Goal: Task Accomplishment & Management: Use online tool/utility

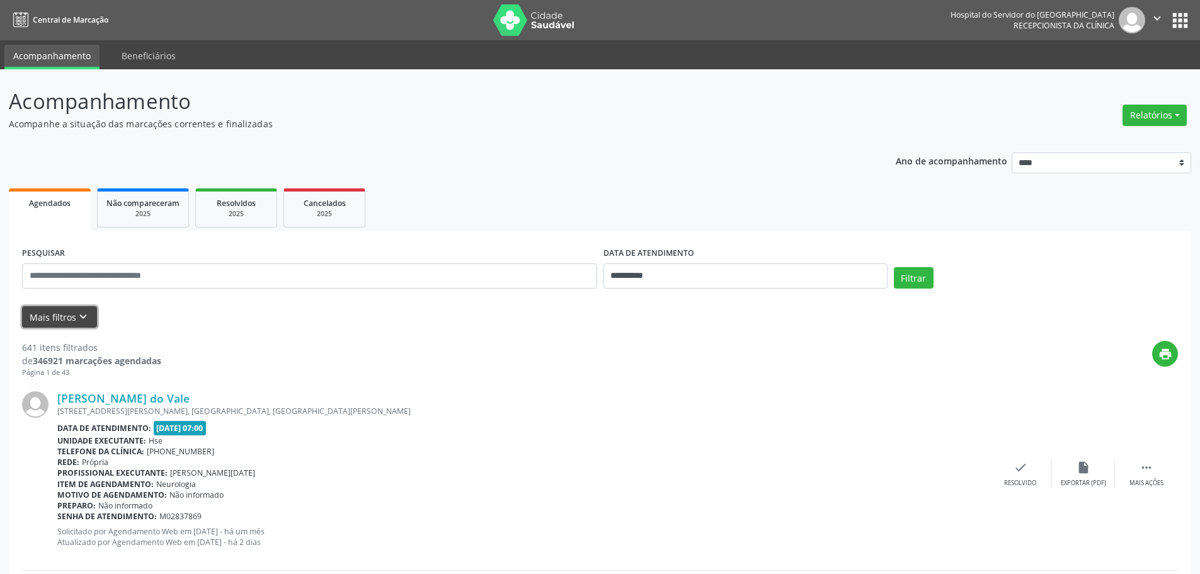
click at [50, 323] on button "Mais filtros keyboard_arrow_down" at bounding box center [59, 317] width 75 height 22
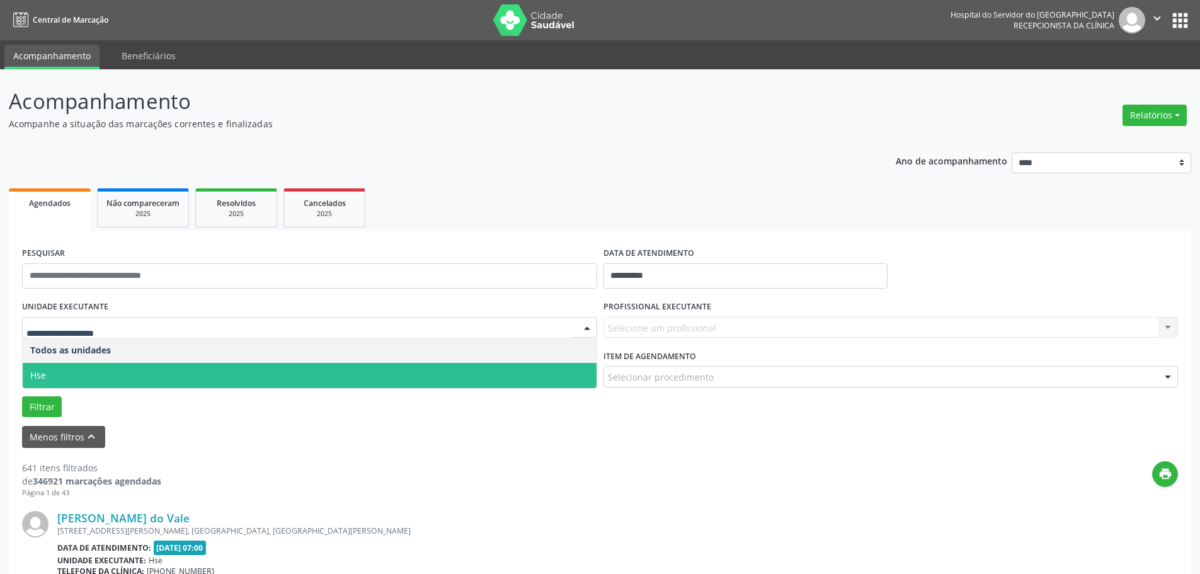
drag, startPoint x: 40, startPoint y: 369, endPoint x: 118, endPoint y: 338, distance: 84.0
click at [41, 369] on span "Hse" at bounding box center [310, 375] width 574 height 25
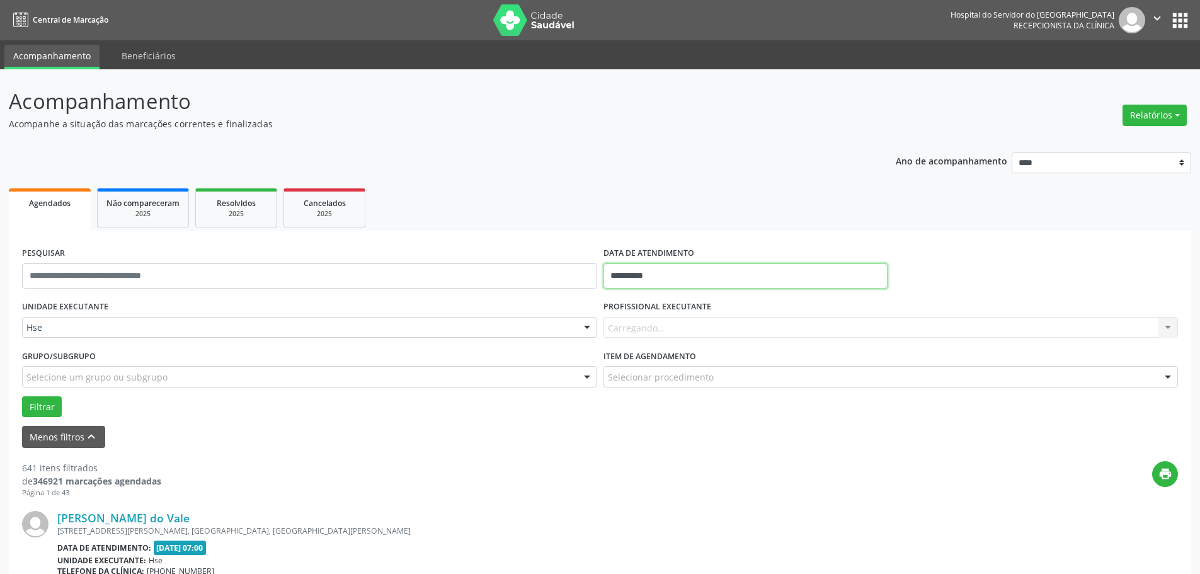
click at [629, 284] on input "**********" at bounding box center [746, 275] width 284 height 25
click at [750, 345] on span "5" at bounding box center [756, 342] width 25 height 25
type input "**********"
click at [750, 345] on span "5" at bounding box center [756, 342] width 25 height 25
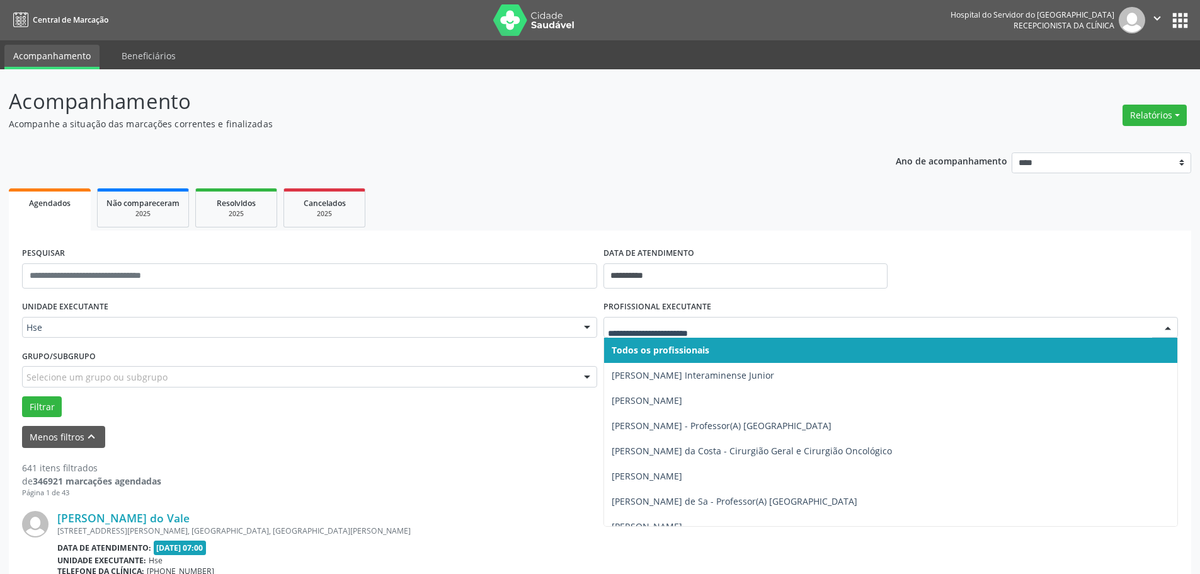
click at [641, 348] on span "Todos os profissionais" at bounding box center [661, 350] width 98 height 12
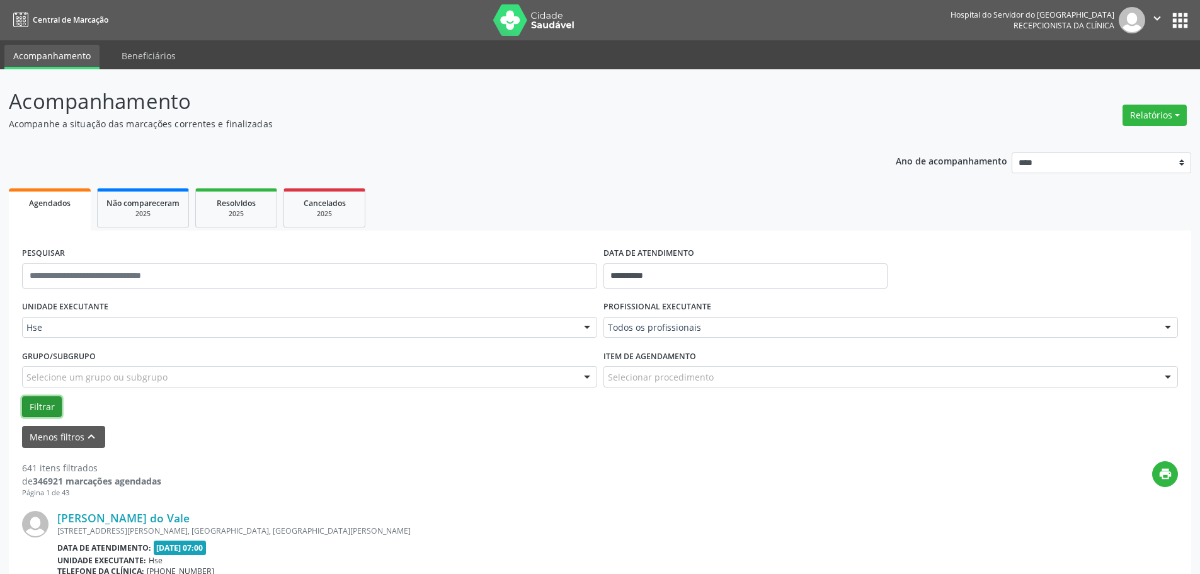
click at [47, 403] on button "Filtrar" at bounding box center [42, 406] width 40 height 21
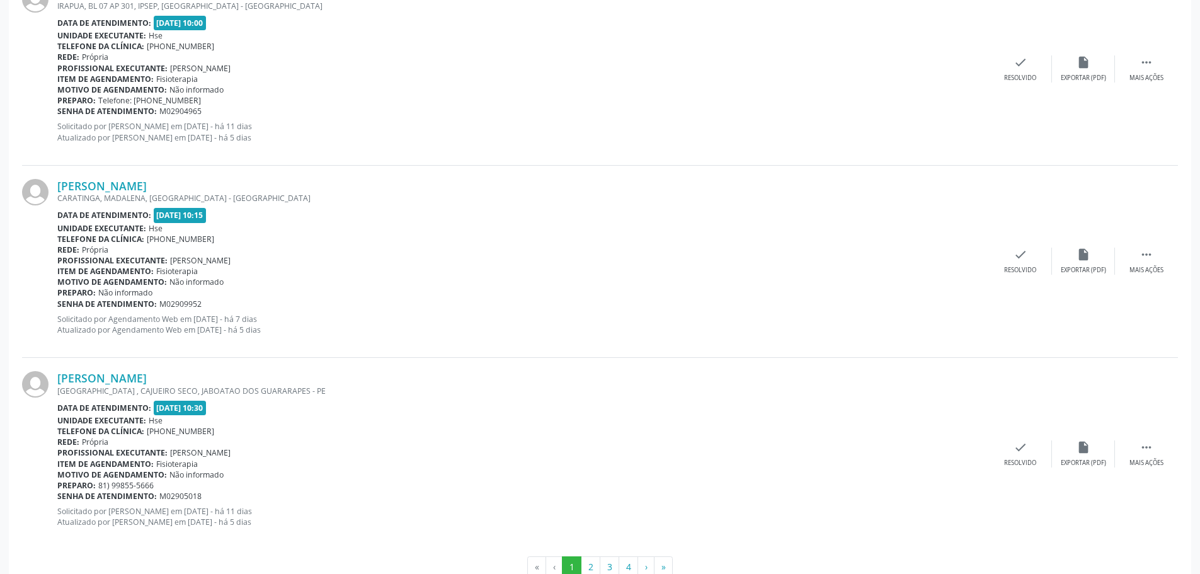
scroll to position [2835, 0]
click at [588, 572] on button "2" at bounding box center [591, 565] width 20 height 21
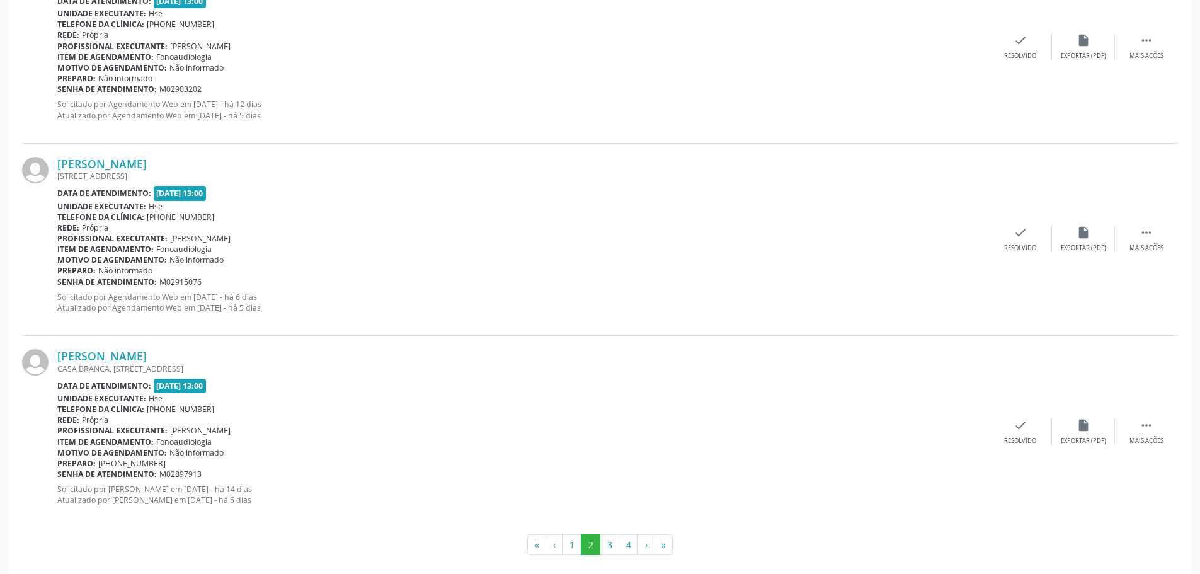
scroll to position [2868, 0]
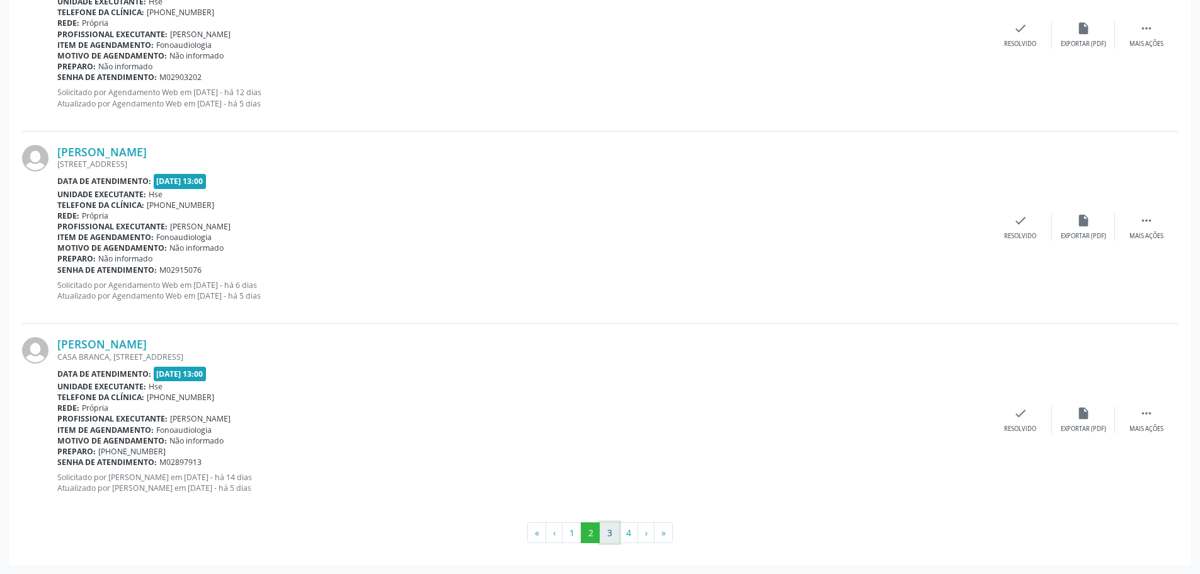
click at [606, 541] on button "3" at bounding box center [610, 532] width 20 height 21
click at [628, 534] on button "4" at bounding box center [629, 532] width 20 height 21
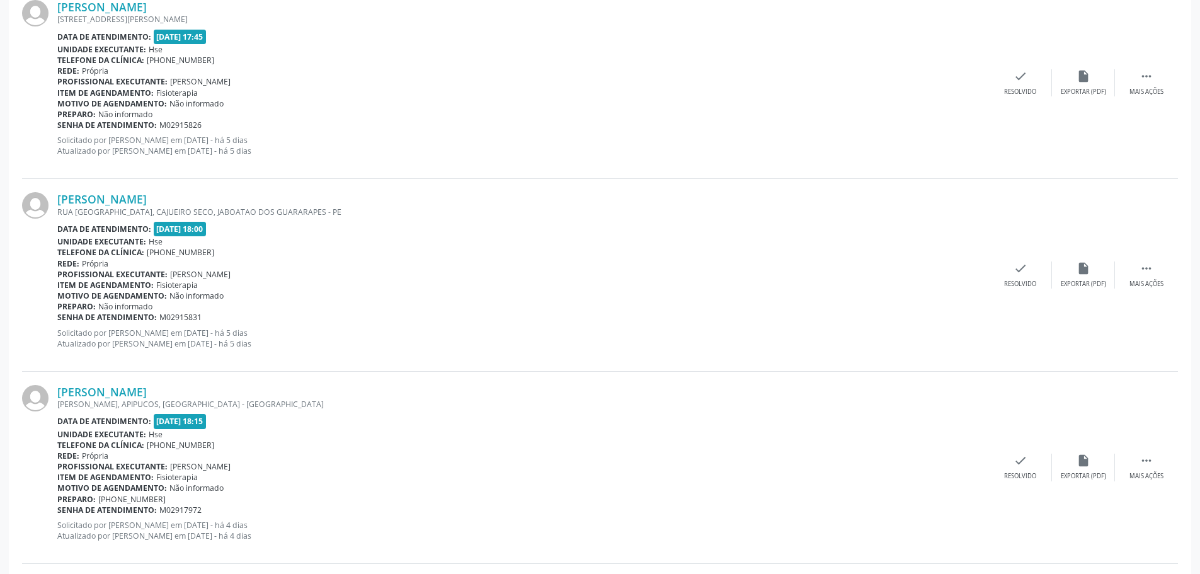
scroll to position [1521, 0]
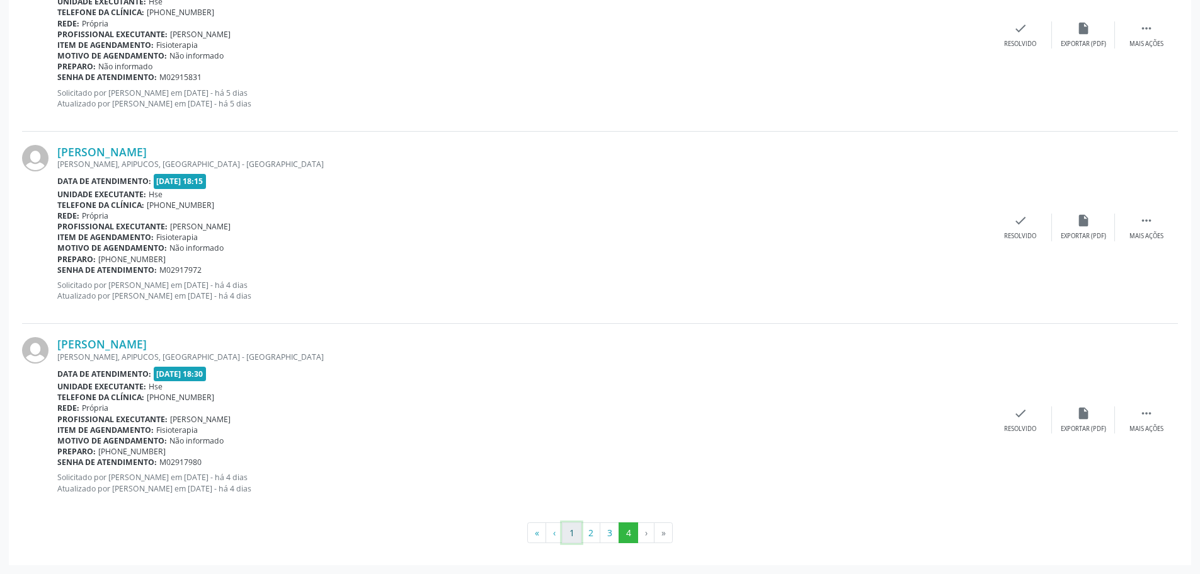
click at [565, 532] on button "1" at bounding box center [572, 532] width 20 height 21
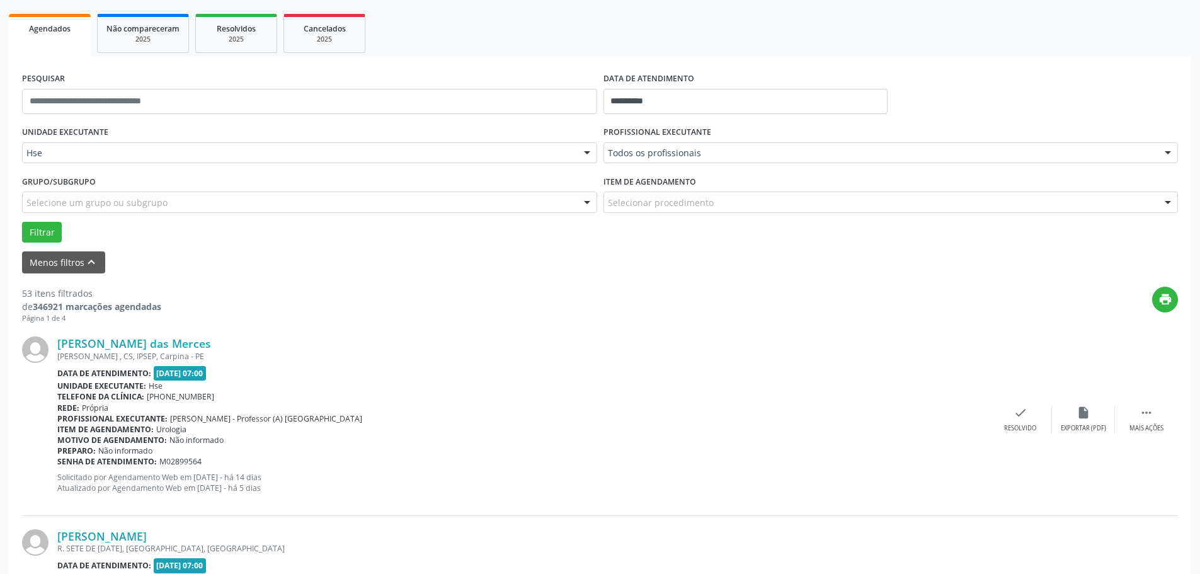
scroll to position [189, 0]
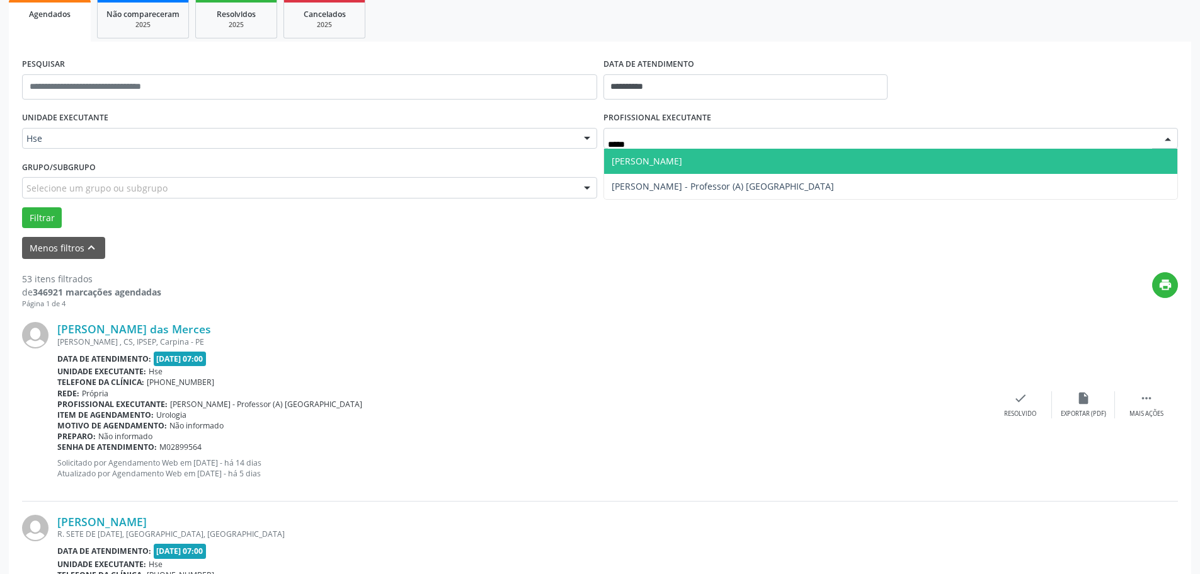
type input "******"
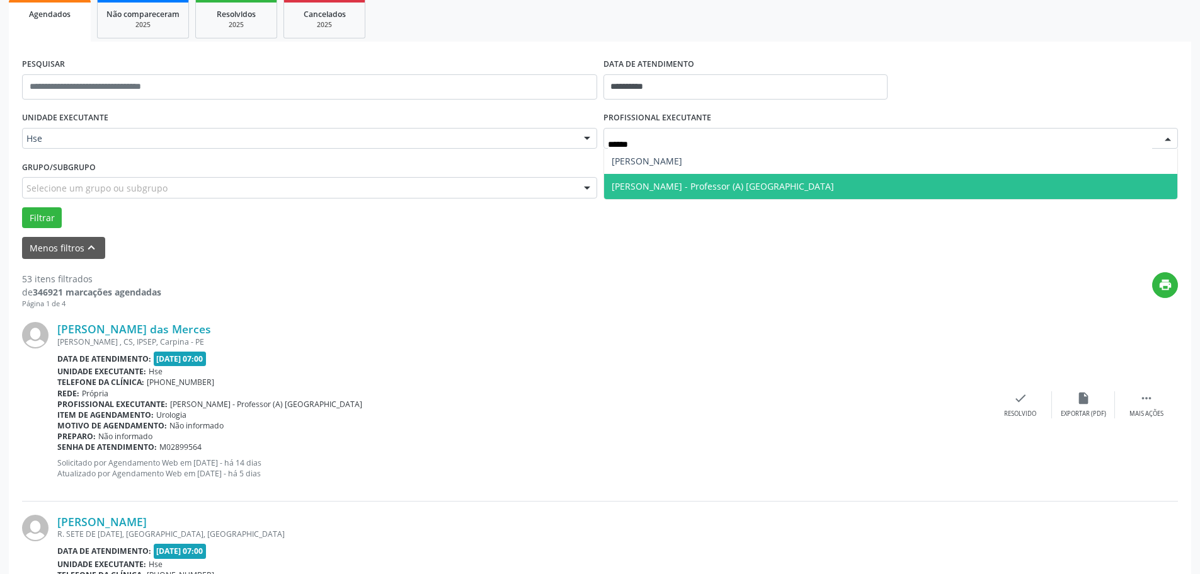
click at [748, 187] on span "Rodolfo Pacheco de Moraes - Professor (A) Nassau" at bounding box center [723, 186] width 222 height 12
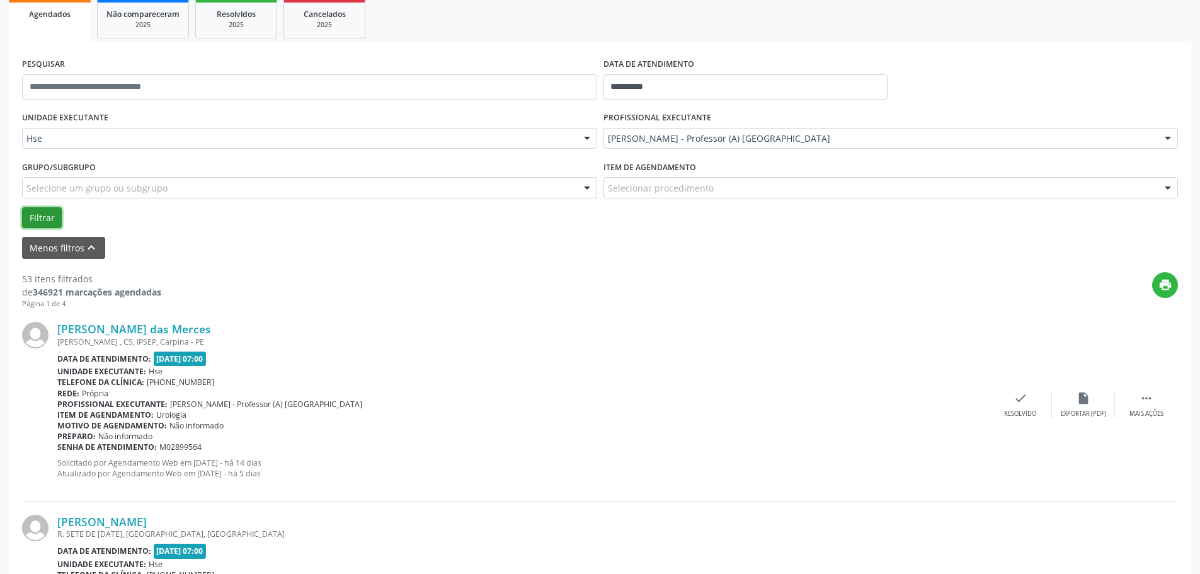
click at [50, 216] on button "Filtrar" at bounding box center [42, 217] width 40 height 21
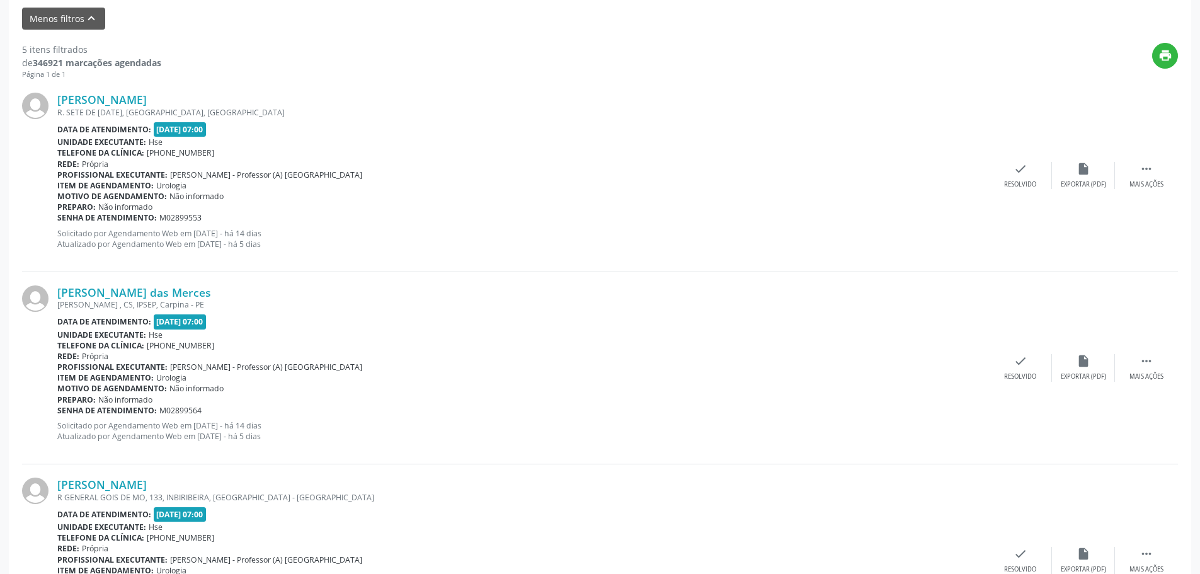
scroll to position [403, 0]
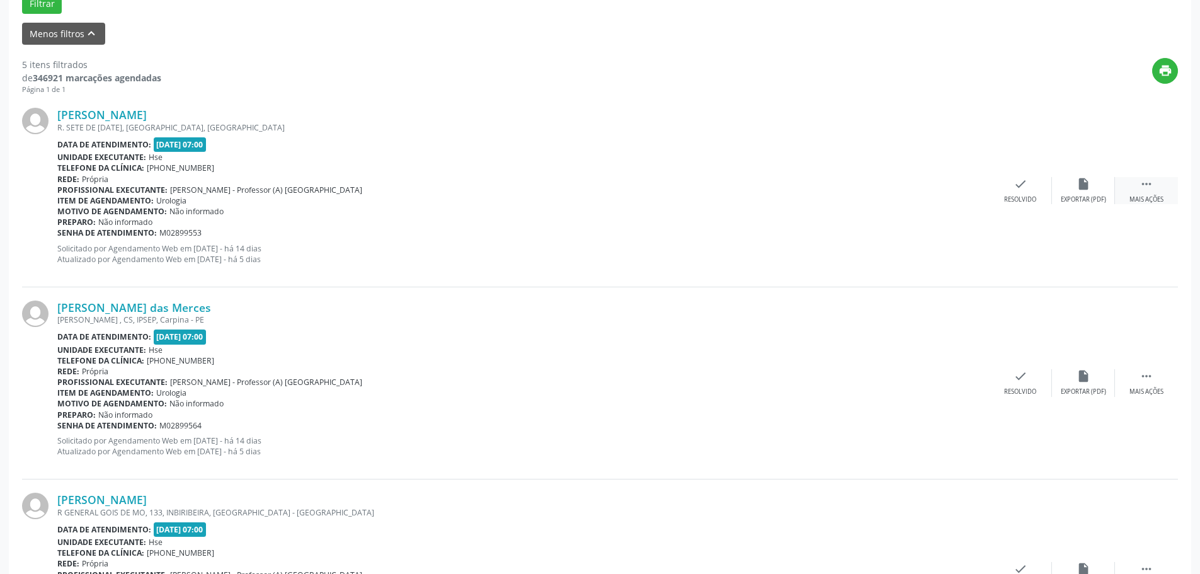
click at [1133, 193] on div " Mais ações" at bounding box center [1146, 190] width 63 height 27
click at [1088, 191] on icon "alarm_off" at bounding box center [1084, 184] width 14 height 14
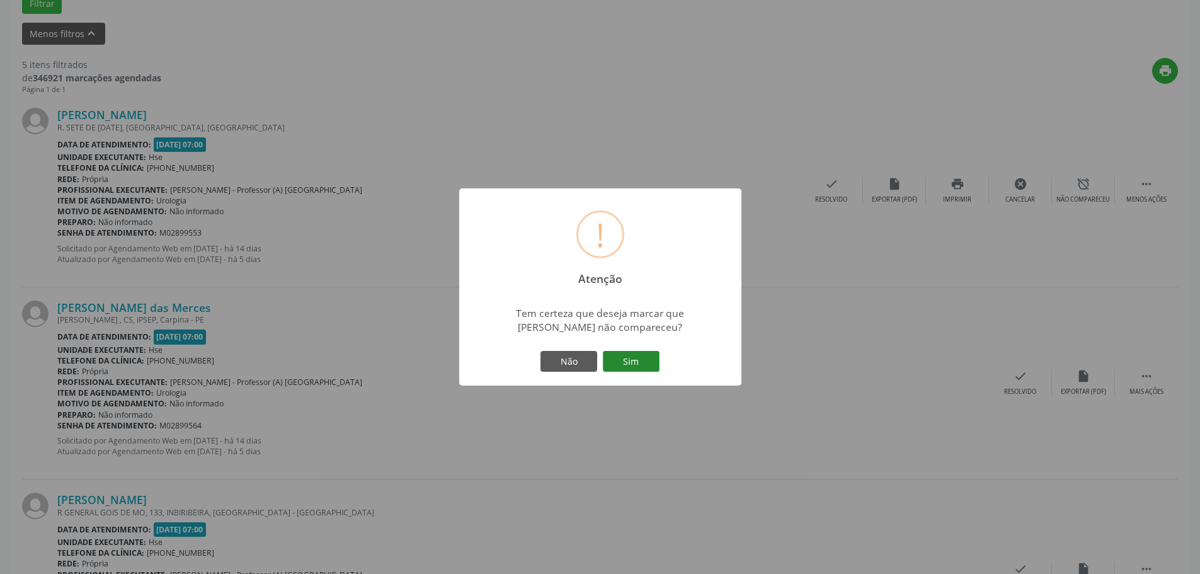
click at [646, 358] on button "Sim" at bounding box center [631, 361] width 57 height 21
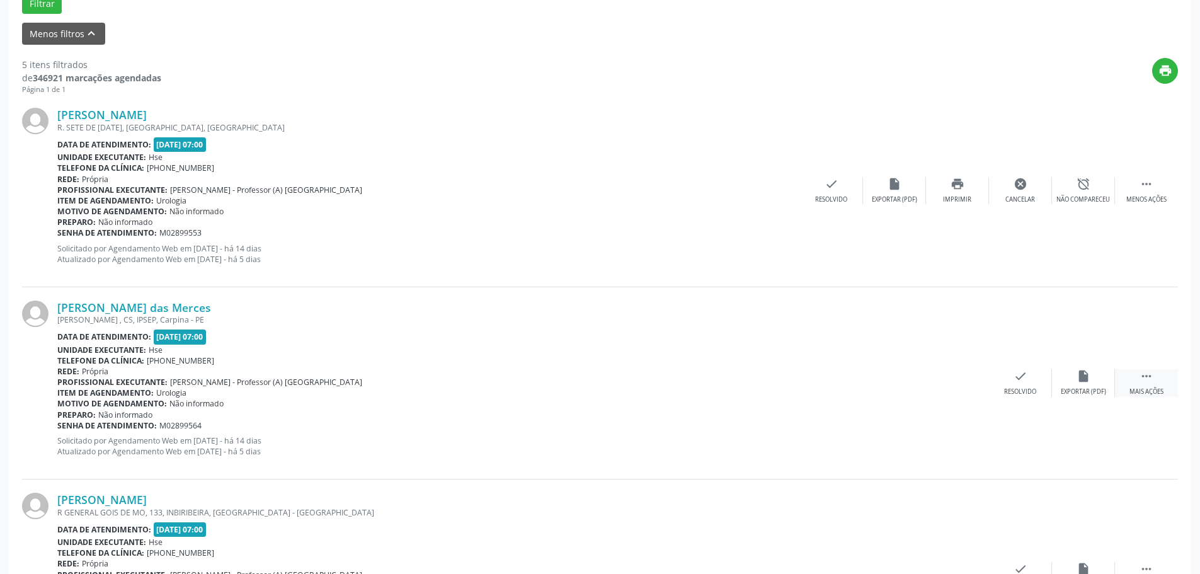
click at [1142, 382] on icon "" at bounding box center [1147, 376] width 14 height 14
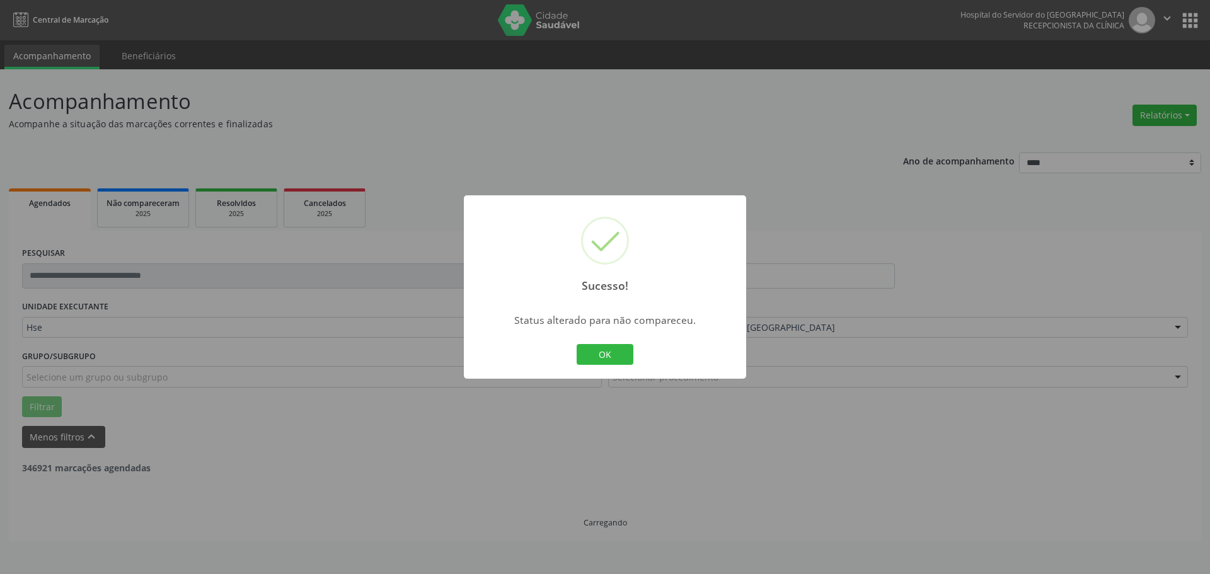
click at [1086, 391] on div "Sucesso! × Status alterado para não compareceu. OK Cancel" at bounding box center [605, 287] width 1210 height 574
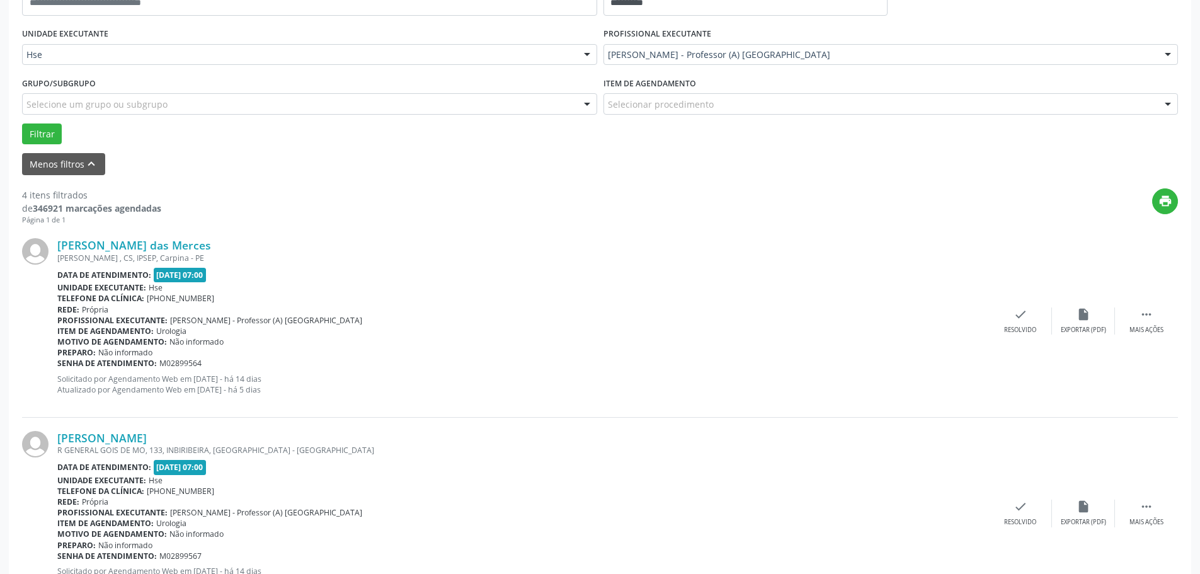
scroll to position [315, 0]
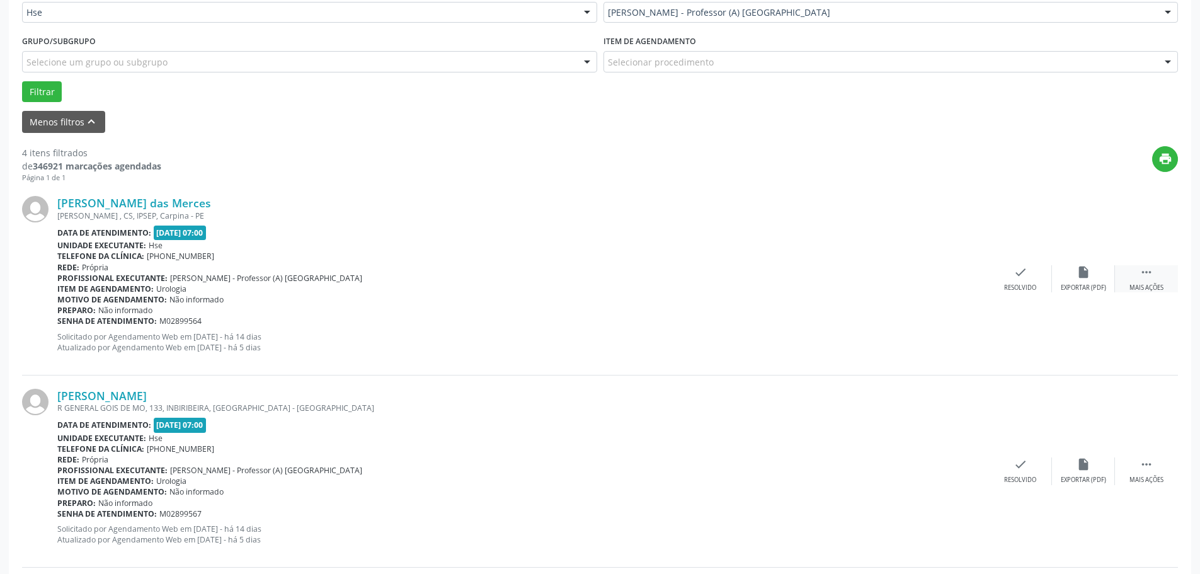
click at [1148, 273] on icon "" at bounding box center [1147, 272] width 14 height 14
click at [1087, 283] on div "alarm_off Não compareceu" at bounding box center [1083, 278] width 63 height 27
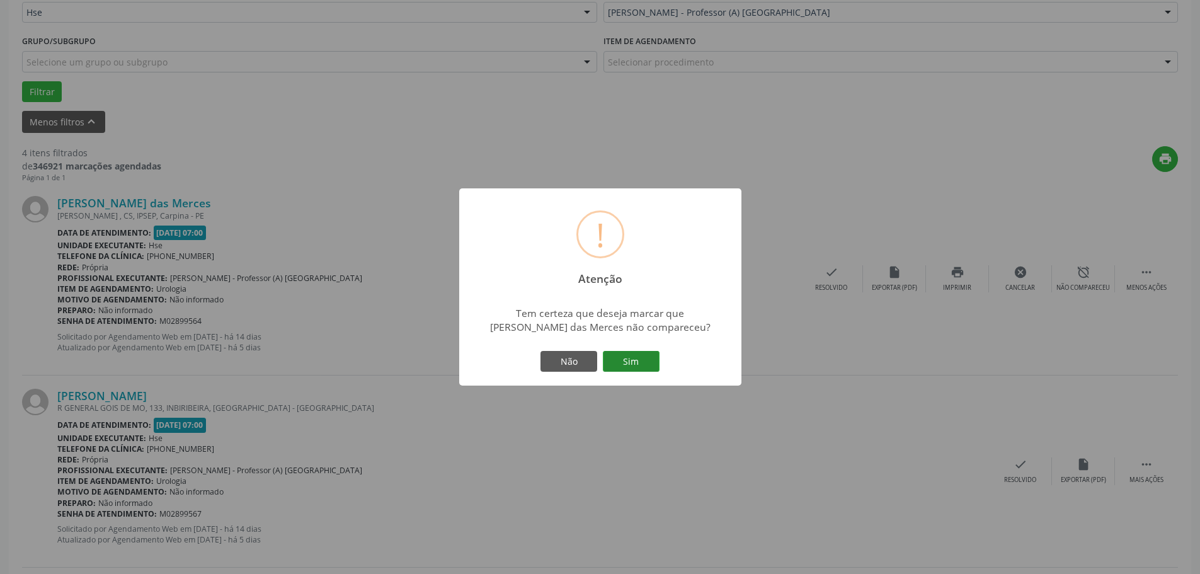
click at [627, 360] on button "Sim" at bounding box center [631, 361] width 57 height 21
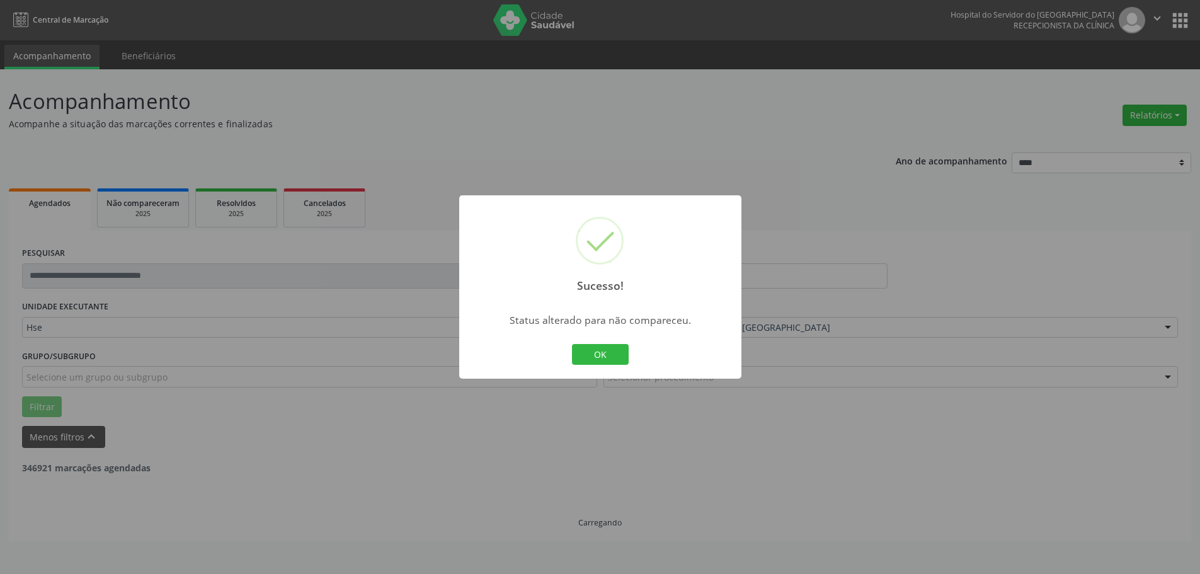
scroll to position [0, 0]
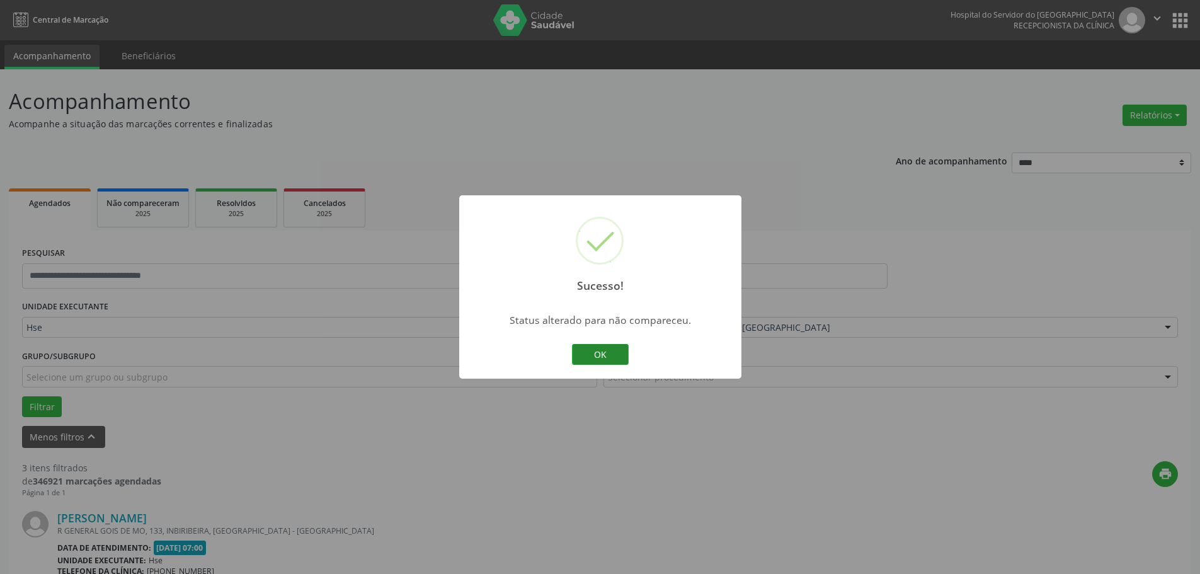
click at [616, 344] on button "OK" at bounding box center [600, 354] width 57 height 21
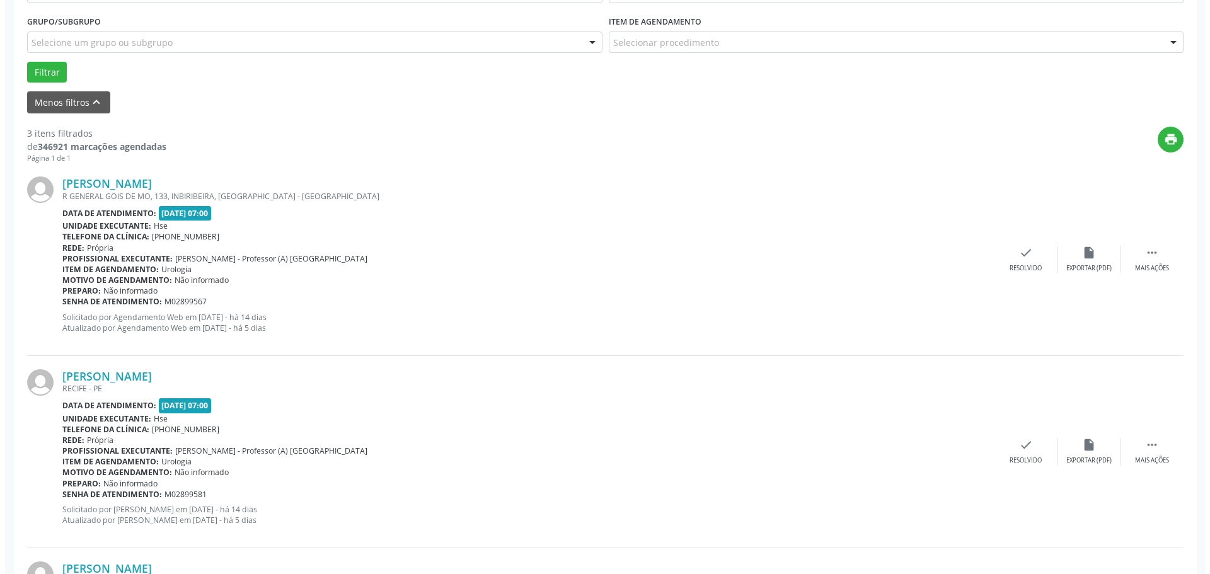
scroll to position [334, 0]
click at [1026, 265] on div "Resolvido" at bounding box center [1020, 269] width 32 height 9
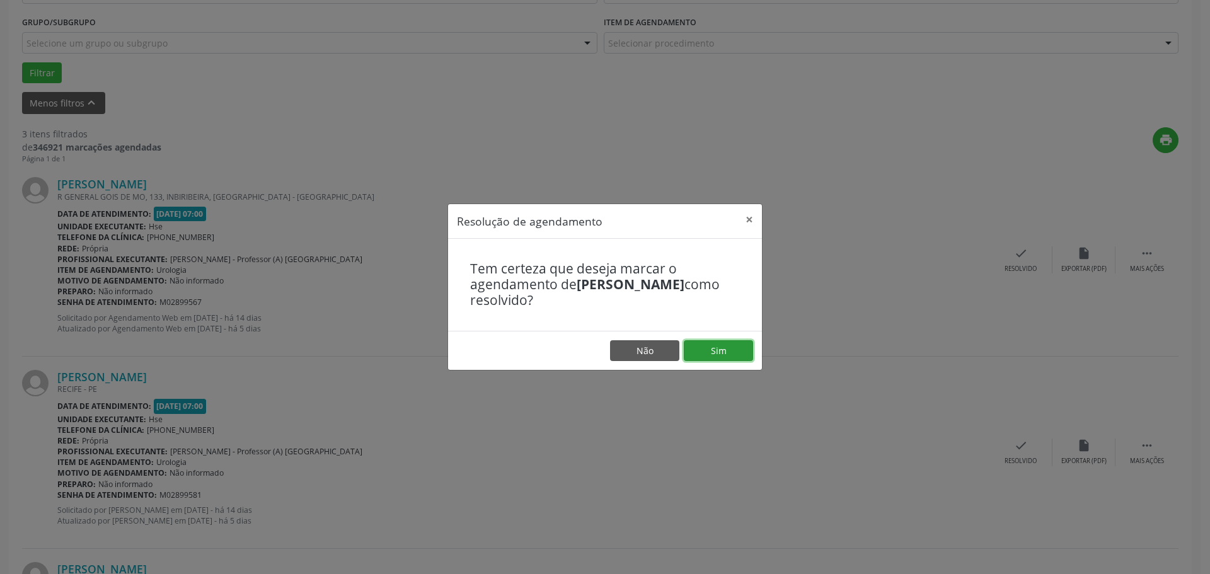
click at [712, 346] on button "Sim" at bounding box center [718, 350] width 69 height 21
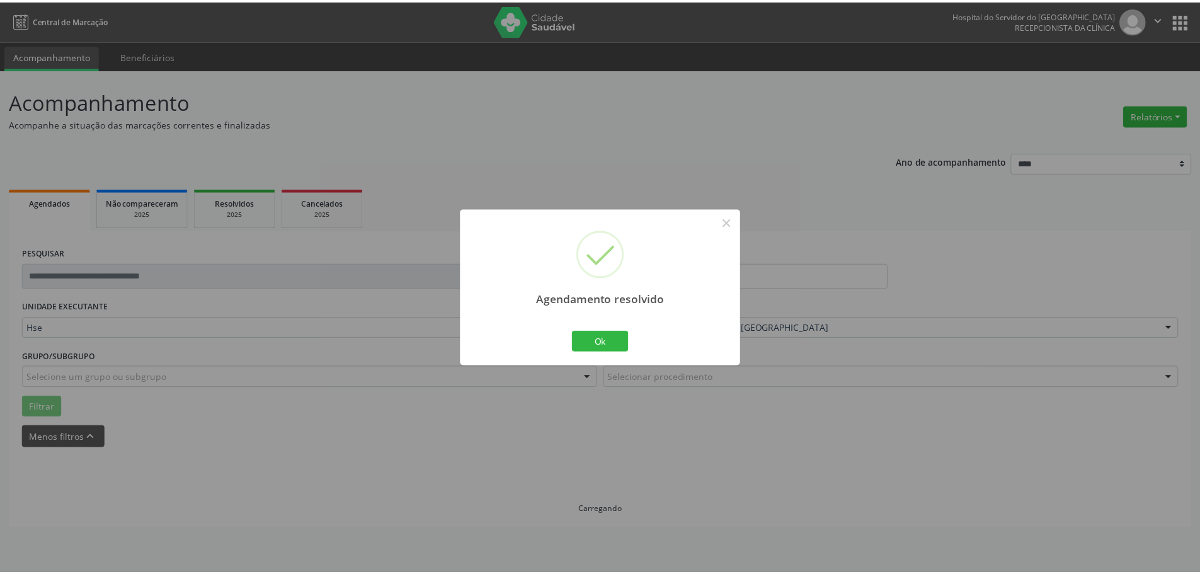
scroll to position [0, 0]
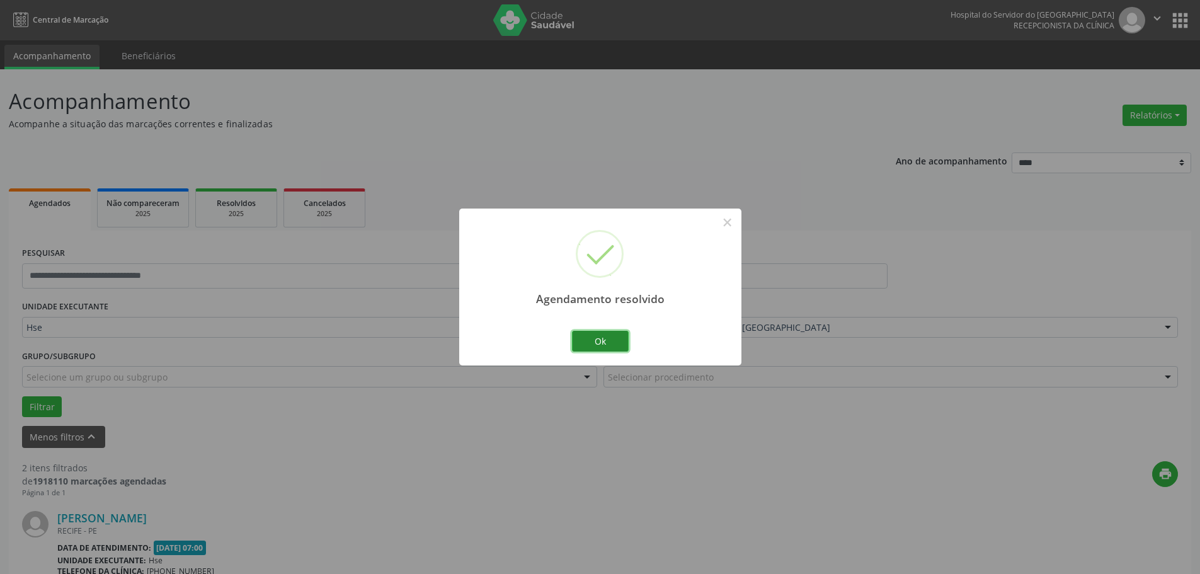
click at [592, 331] on button "Ok" at bounding box center [600, 341] width 57 height 21
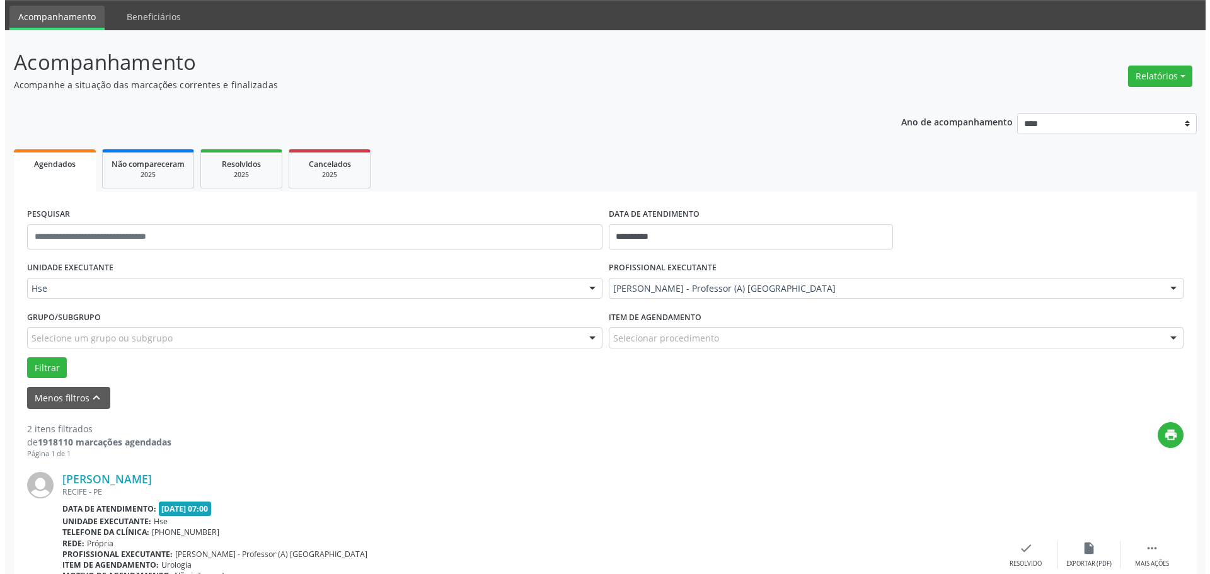
scroll to position [315, 0]
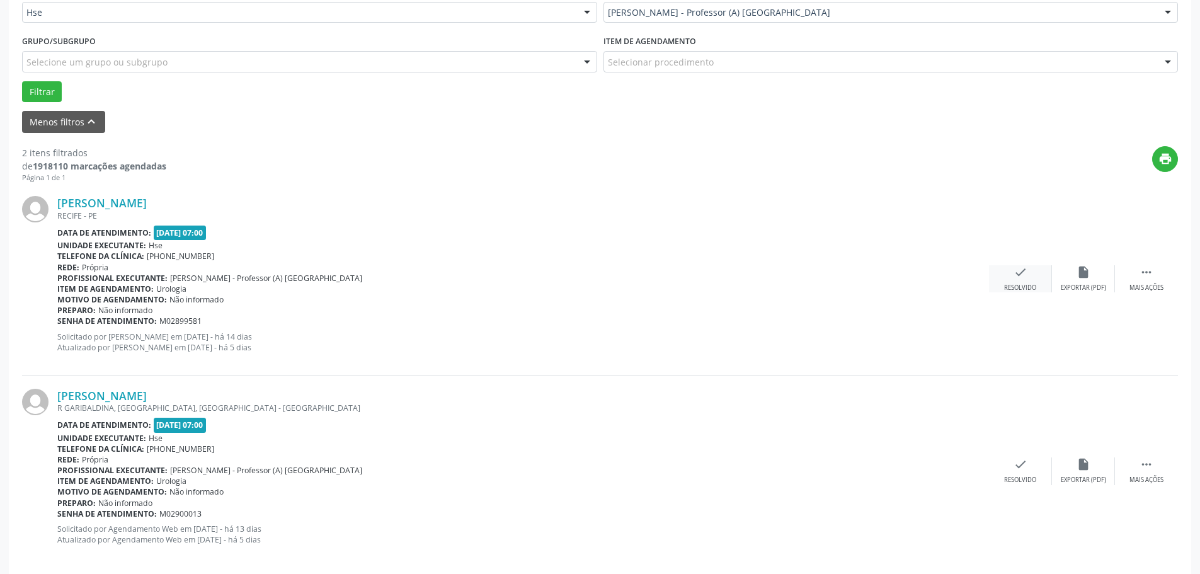
click at [1009, 279] on div "check Resolvido" at bounding box center [1020, 278] width 63 height 27
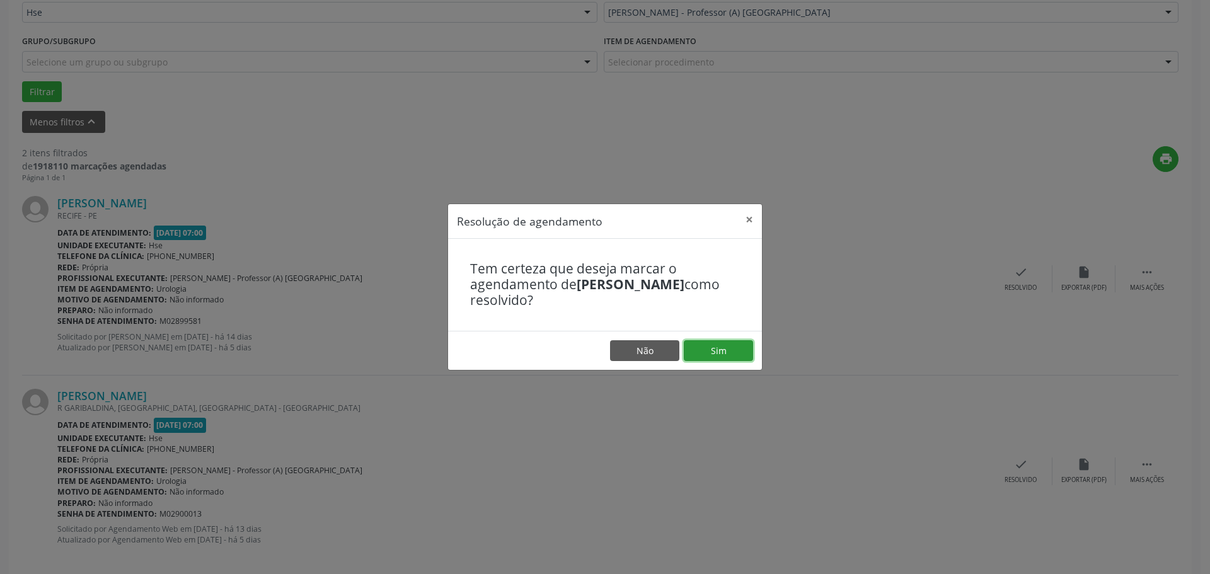
click at [715, 350] on button "Sim" at bounding box center [718, 350] width 69 height 21
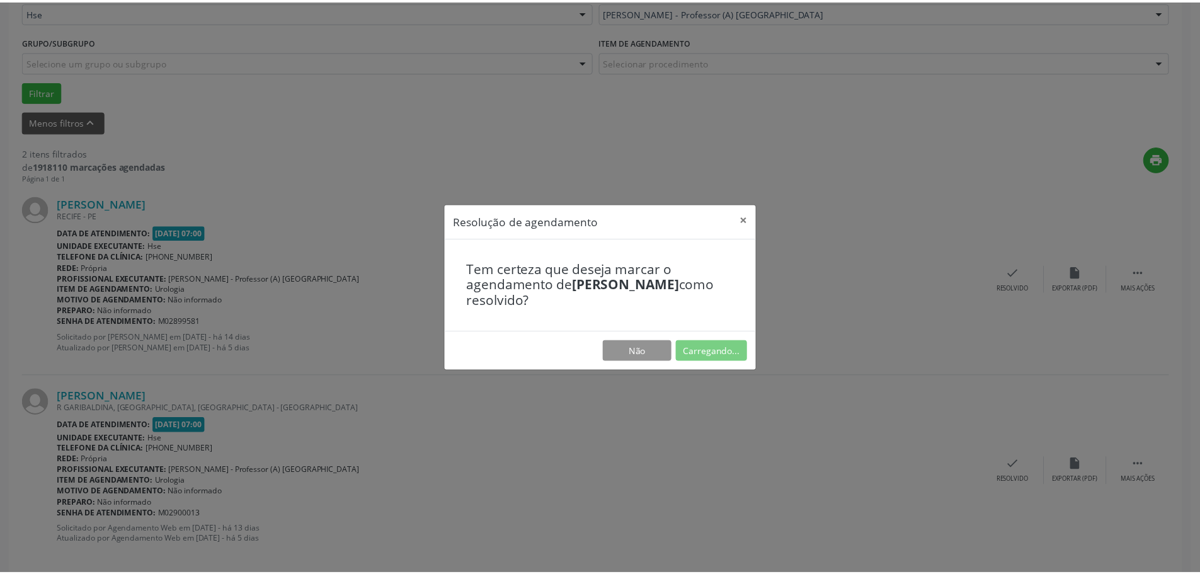
scroll to position [0, 0]
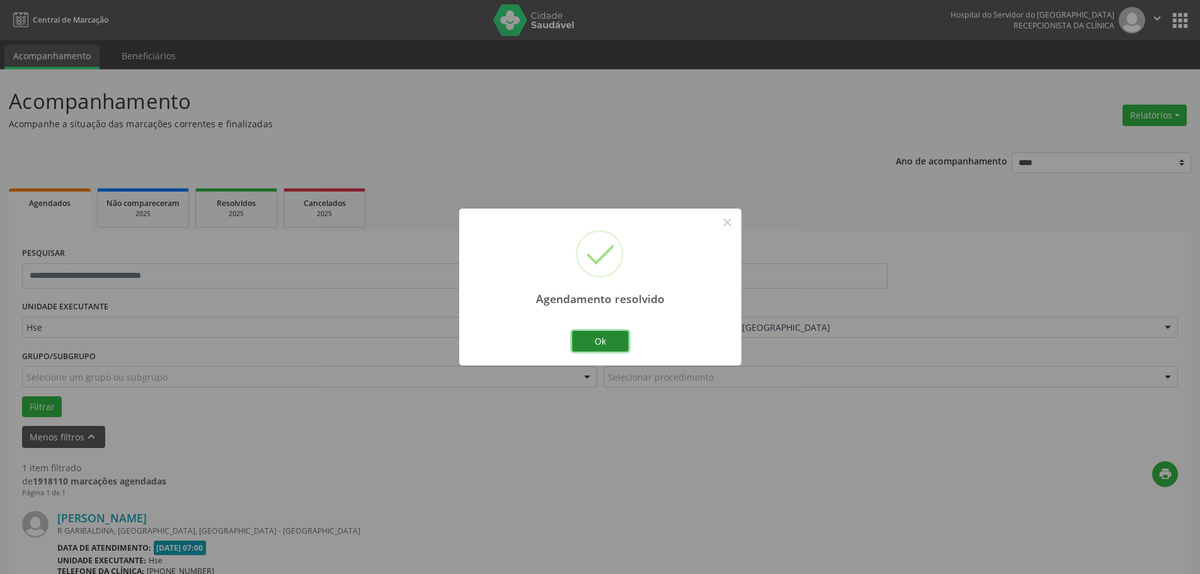
click at [592, 345] on button "Ok" at bounding box center [600, 341] width 57 height 21
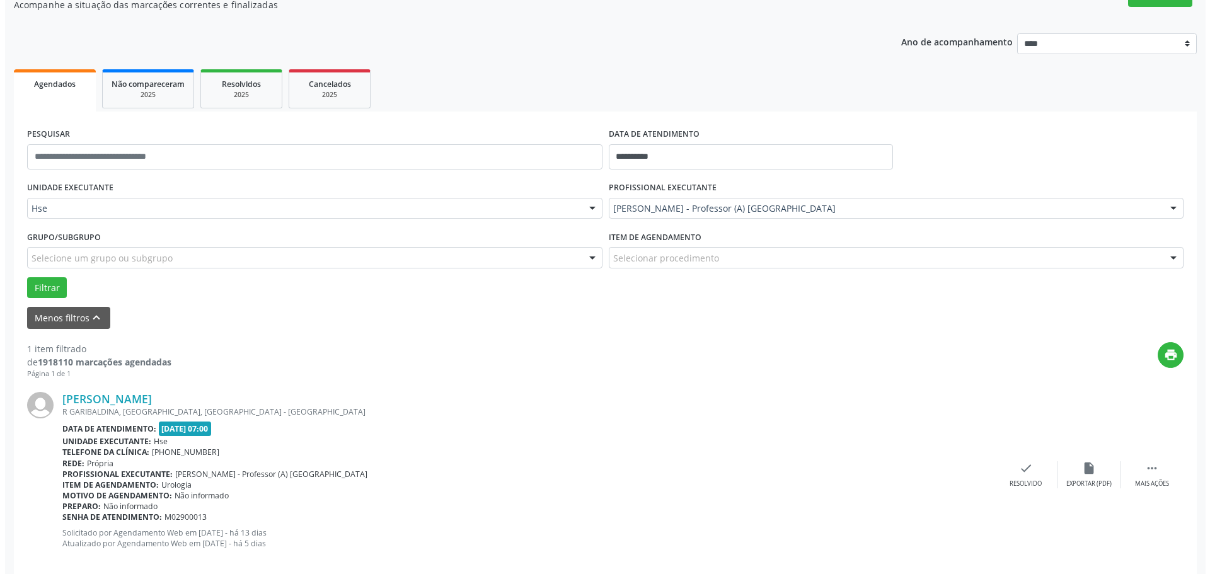
scroll to position [138, 0]
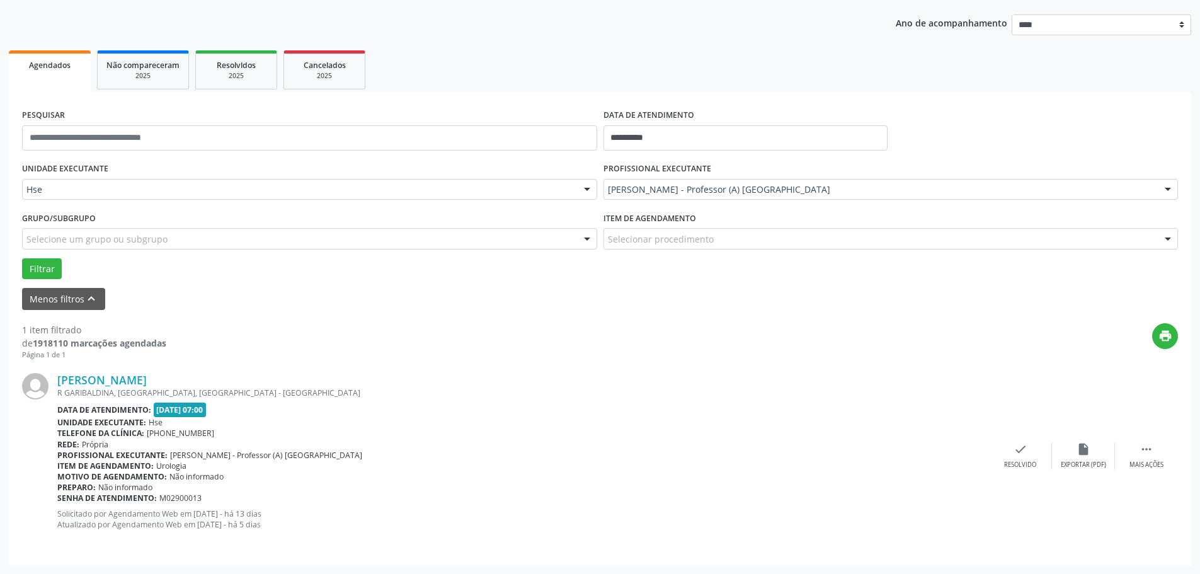
click at [1021, 474] on div "Jose Roberto da Silva Dias R GARIBALDINA, JORDAO ALTO, RECIFE - PE Data de aten…" at bounding box center [600, 456] width 1156 height 192
click at [1018, 457] on div "check Resolvido" at bounding box center [1020, 455] width 63 height 27
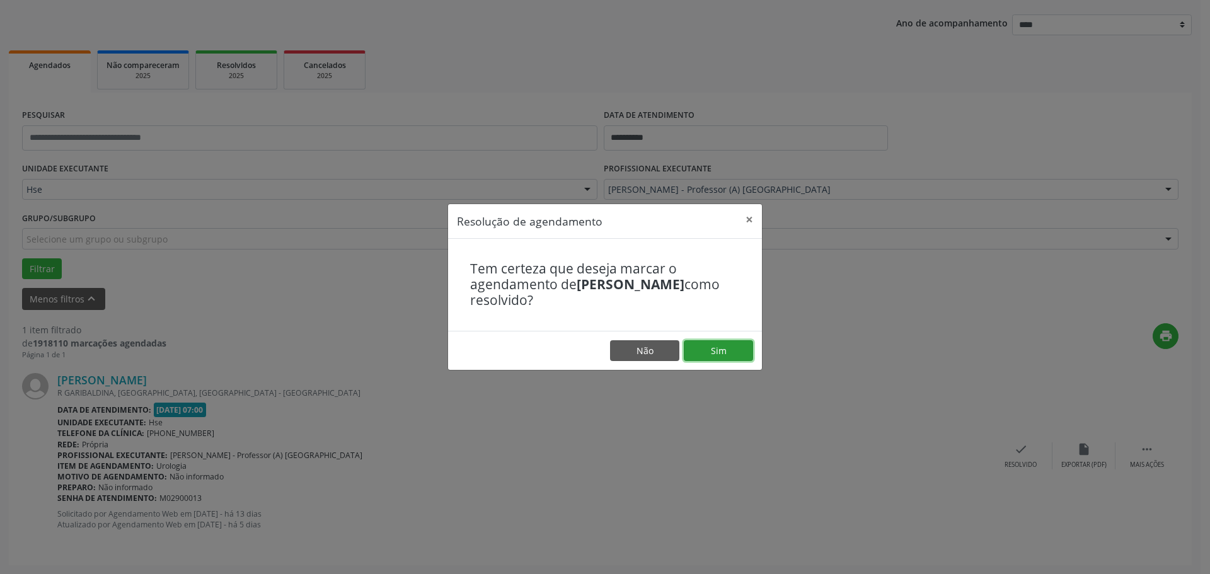
click at [708, 345] on button "Sim" at bounding box center [718, 350] width 69 height 21
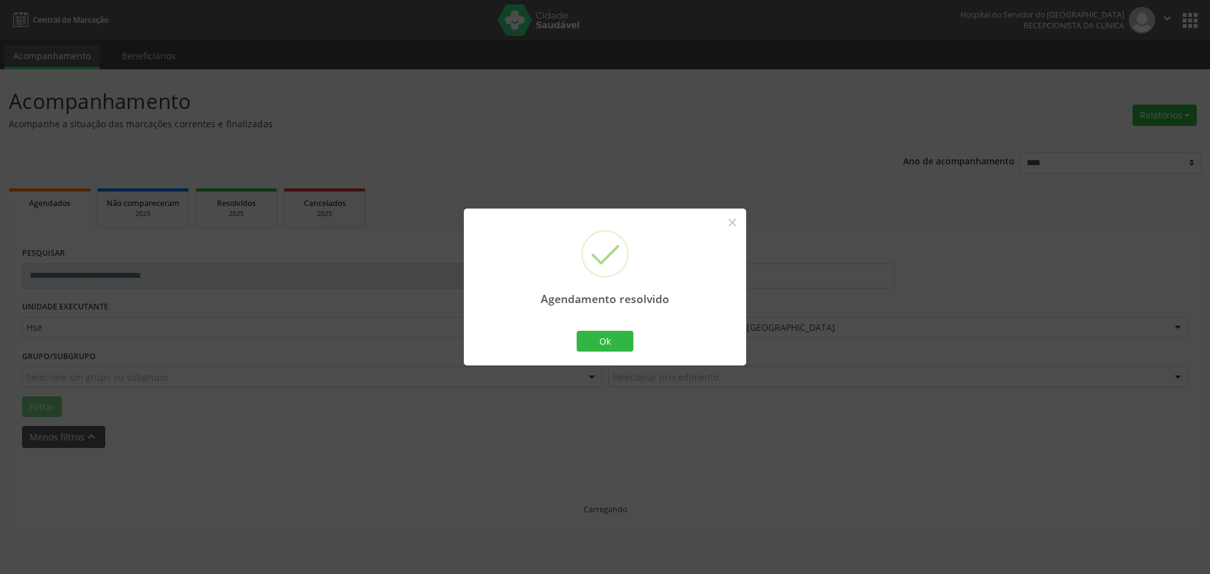
scroll to position [0, 0]
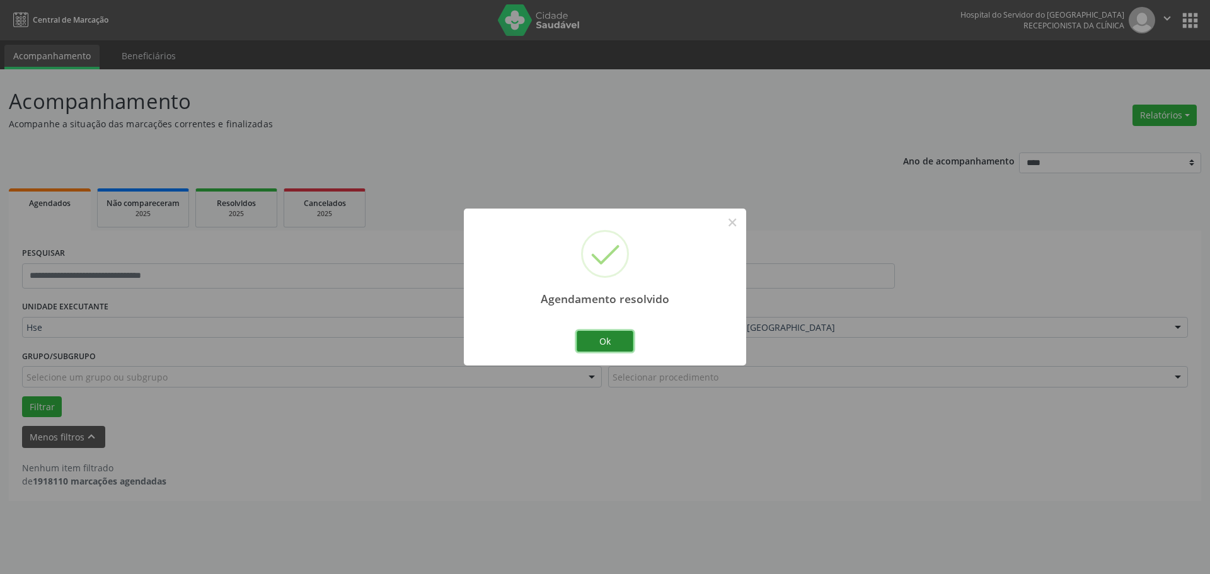
click at [621, 332] on button "Ok" at bounding box center [605, 341] width 57 height 21
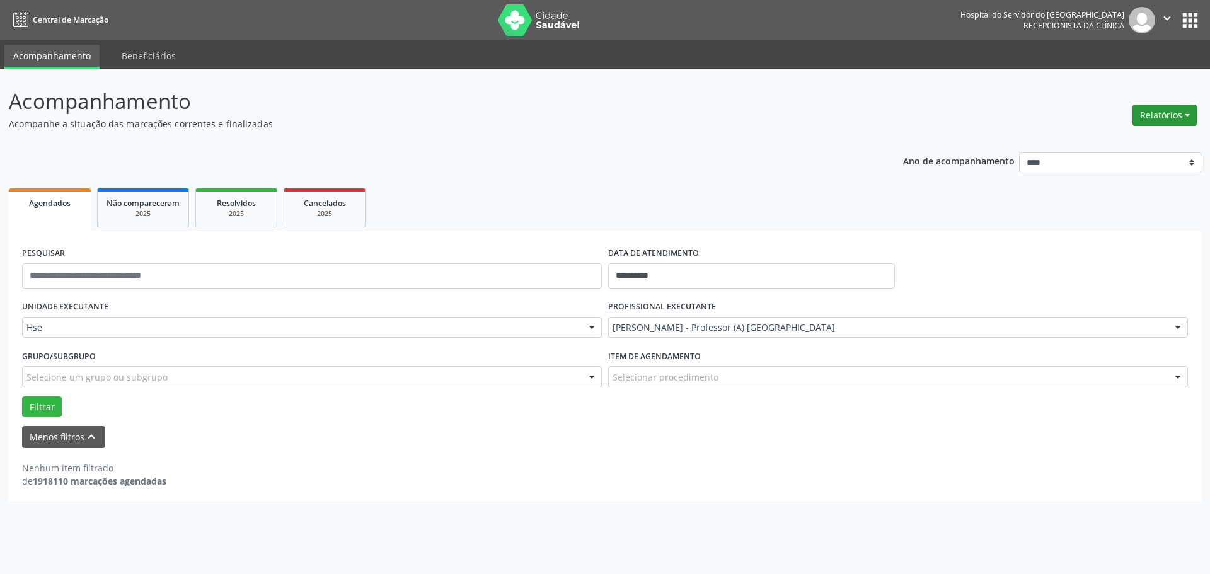
click at [1170, 108] on button "Relatórios" at bounding box center [1164, 115] width 64 height 21
click at [1129, 141] on link "Agendamentos" at bounding box center [1129, 143] width 135 height 18
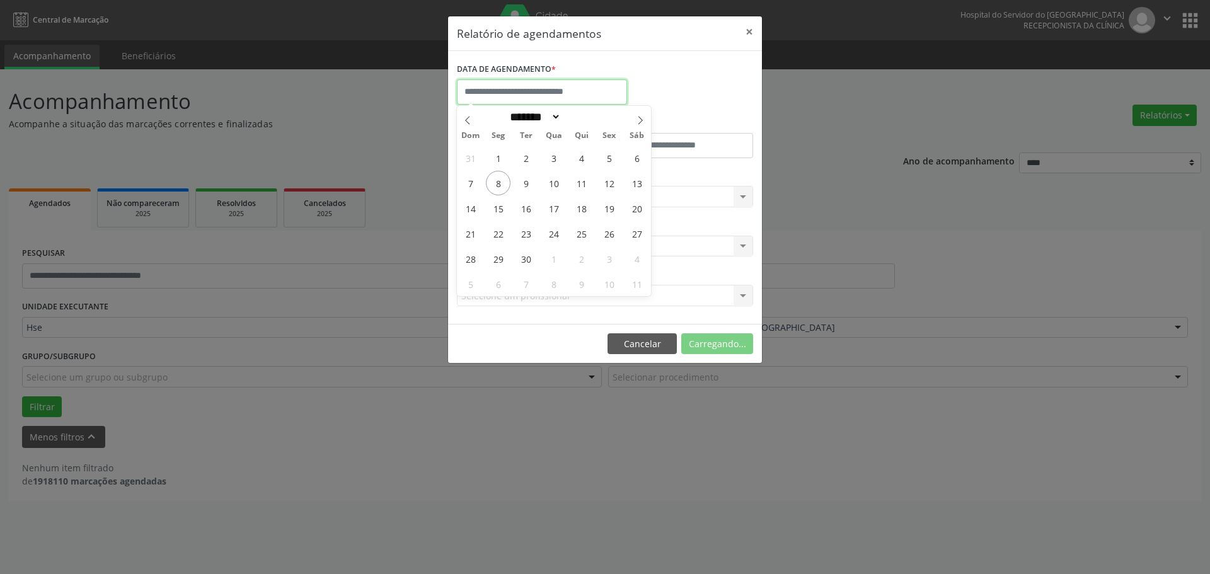
click at [482, 86] on input "text" at bounding box center [542, 91] width 170 height 25
click at [600, 163] on span "5" at bounding box center [609, 158] width 25 height 25
type input "**********"
click at [600, 162] on span "5" at bounding box center [609, 158] width 25 height 25
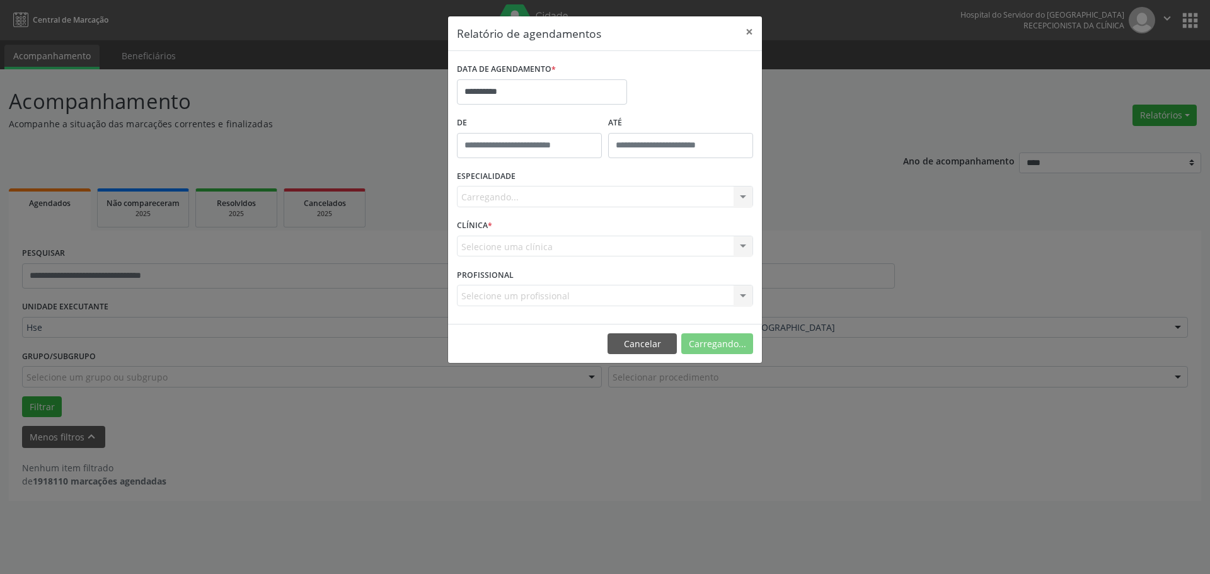
click at [514, 198] on div "Carregando... Nenhum resultado encontrado para: " " Não há nenhuma opção para s…" at bounding box center [605, 196] width 296 height 21
click at [573, 190] on div "Carregando... Nenhum resultado encontrado para: " " Não há nenhuma opção para s…" at bounding box center [605, 196] width 296 height 21
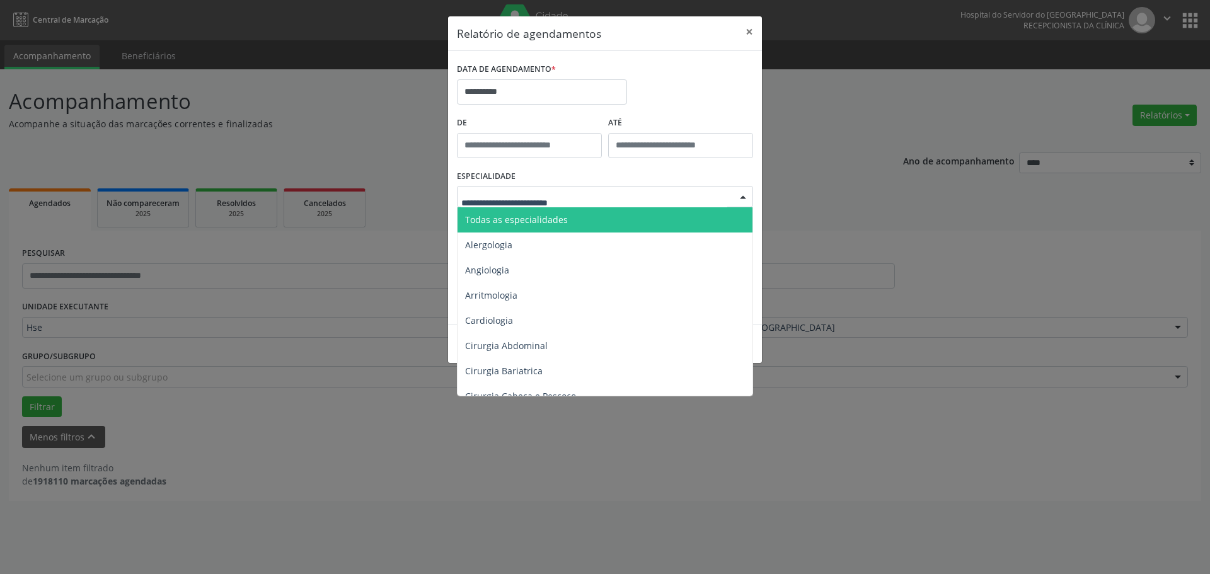
click at [527, 217] on span "Todas as especialidades" at bounding box center [516, 220] width 103 height 12
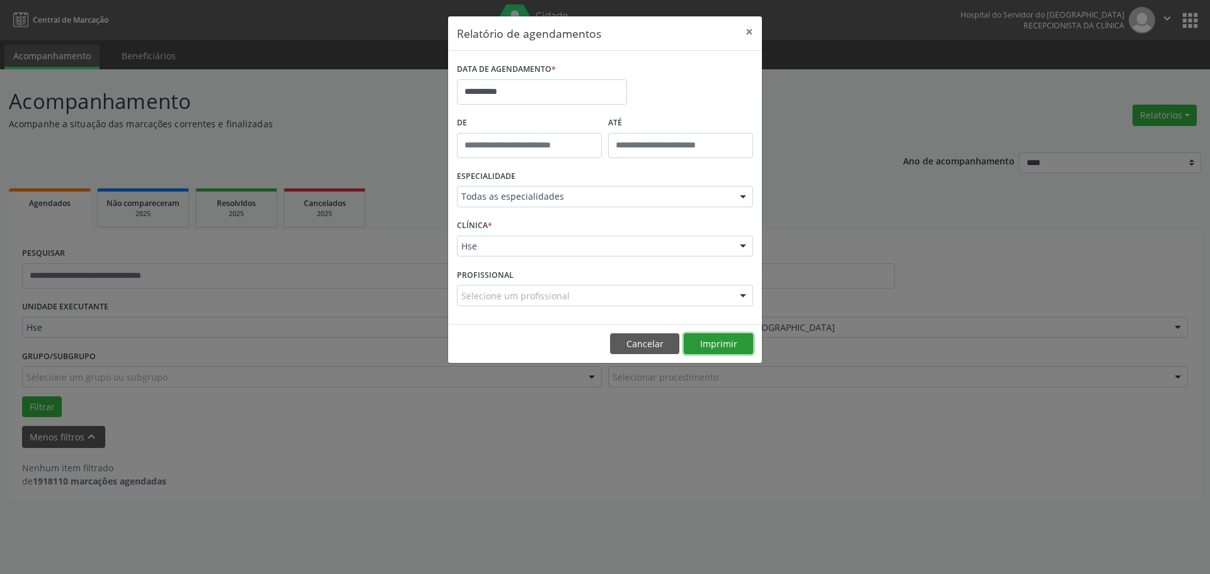
click at [718, 338] on button "Imprimir" at bounding box center [718, 343] width 69 height 21
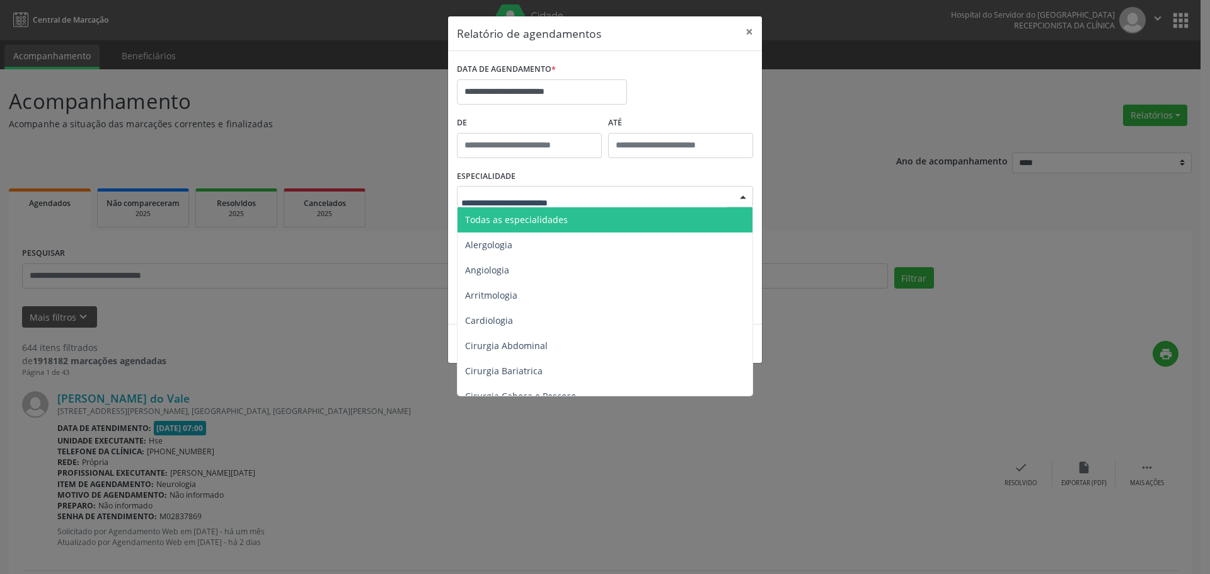
type input "*"
type input "******"
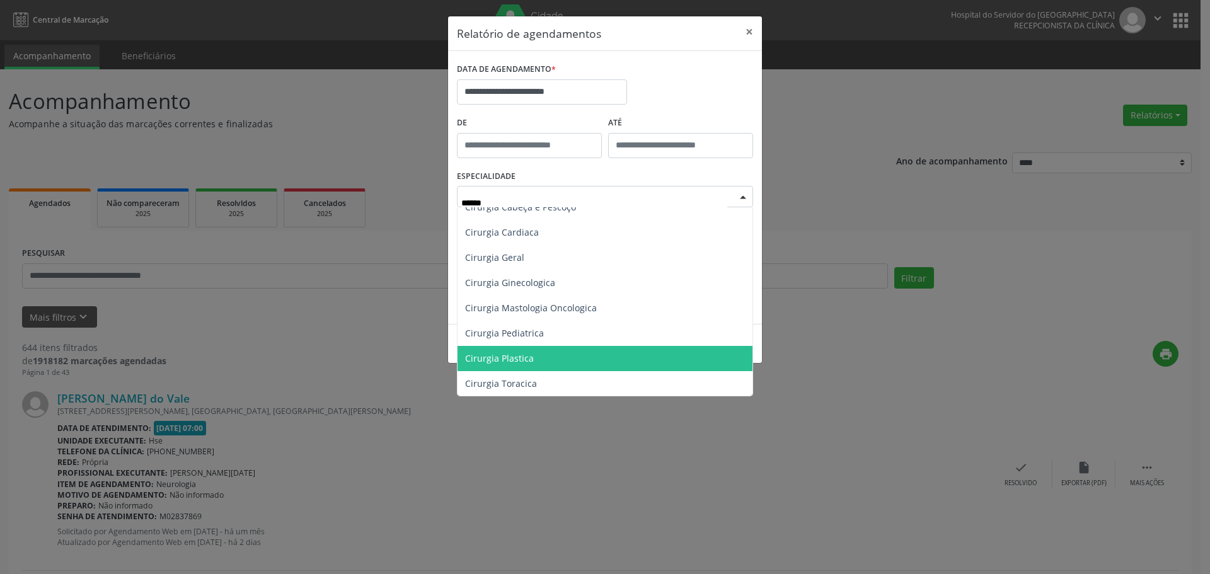
scroll to position [126, 0]
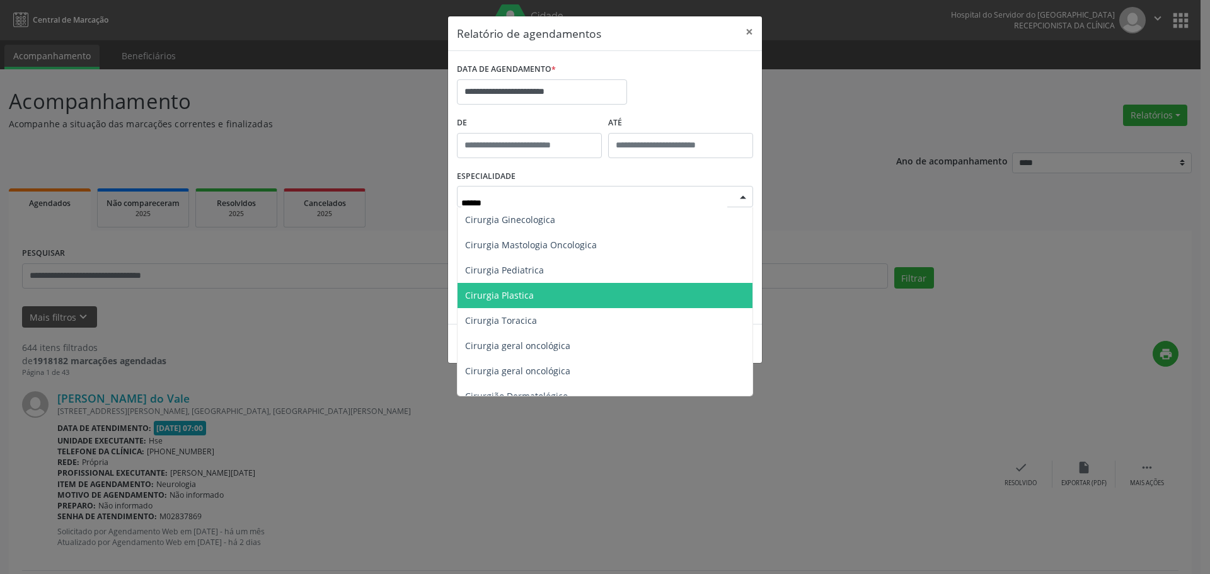
drag, startPoint x: 587, startPoint y: 297, endPoint x: 606, endPoint y: 296, distance: 19.6
click at [587, 297] on span "Cirurgia Plastica" at bounding box center [604, 295] width 295 height 25
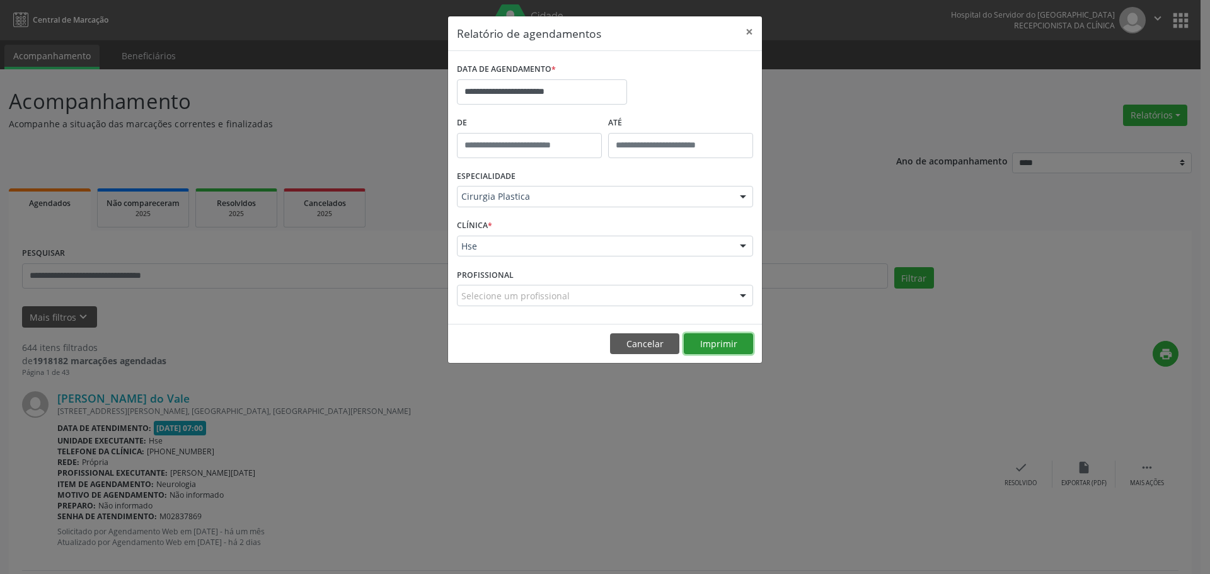
click at [726, 345] on button "Imprimir" at bounding box center [718, 343] width 69 height 21
